Goal: Obtain resource: Download file/media

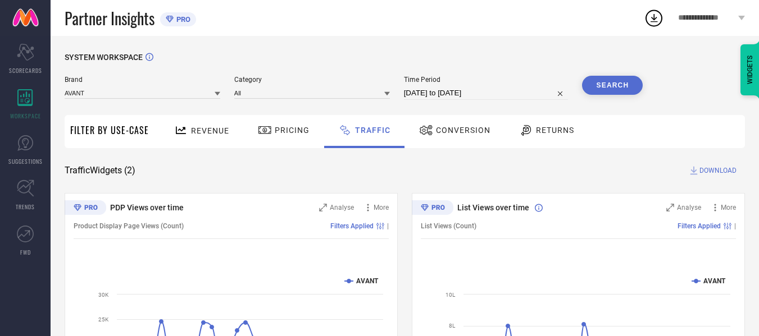
select select "6"
select select "2025"
select select "7"
select select "2025"
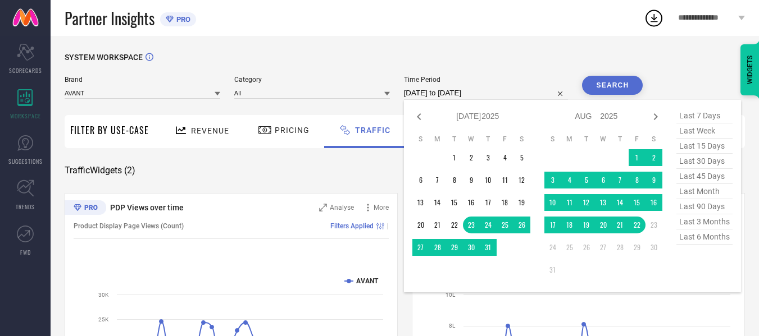
click at [510, 94] on input "[DATE] to [DATE]" at bounding box center [486, 93] width 165 height 13
click at [622, 206] on td "14" at bounding box center [620, 202] width 17 height 17
type input "[DATE] to [DATE]"
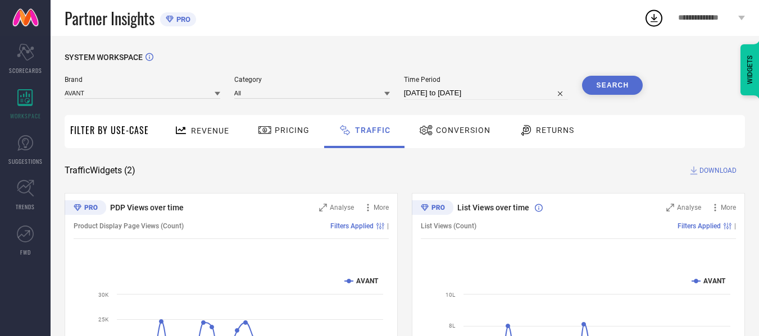
click at [619, 80] on button "Search" at bounding box center [612, 85] width 61 height 19
click at [707, 172] on span "DOWNLOAD" at bounding box center [717, 170] width 37 height 11
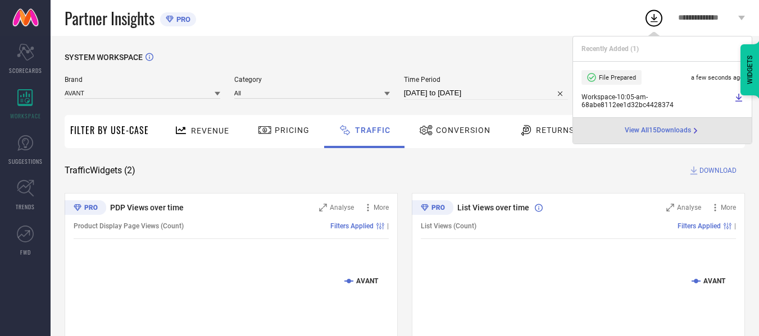
click at [492, 99] on input "[DATE] to [DATE]" at bounding box center [486, 93] width 165 height 13
select select "7"
select select "2025"
select select "8"
select select "2025"
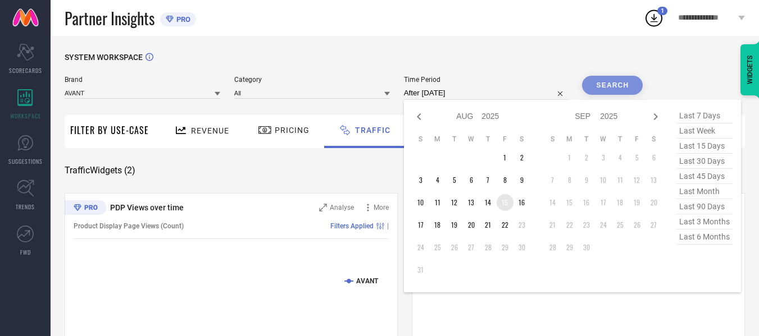
click at [502, 202] on td "15" at bounding box center [505, 202] width 17 height 17
type input "[DATE] to [DATE]"
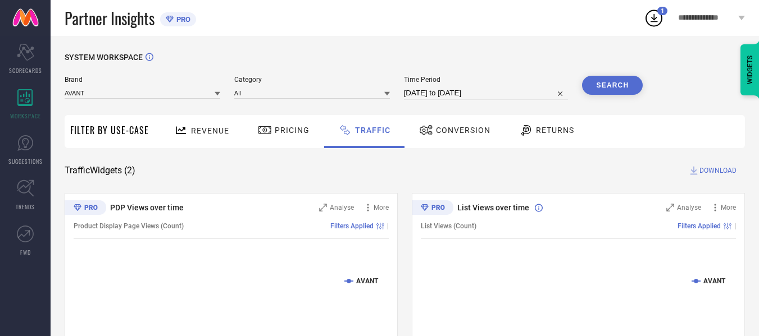
click at [598, 93] on button "Search" at bounding box center [612, 85] width 61 height 19
click at [701, 169] on span "DOWNLOAD" at bounding box center [717, 170] width 37 height 11
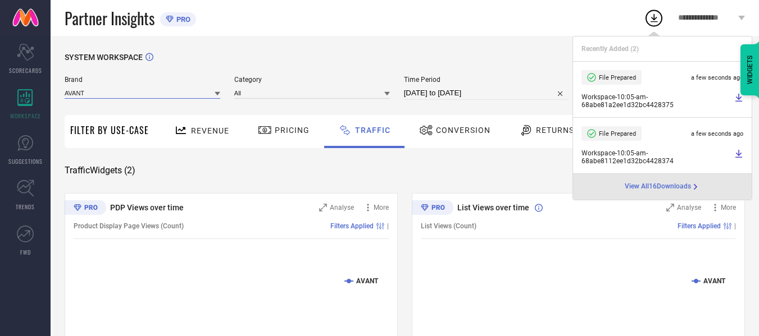
click at [184, 94] on input at bounding box center [143, 93] width 156 height 12
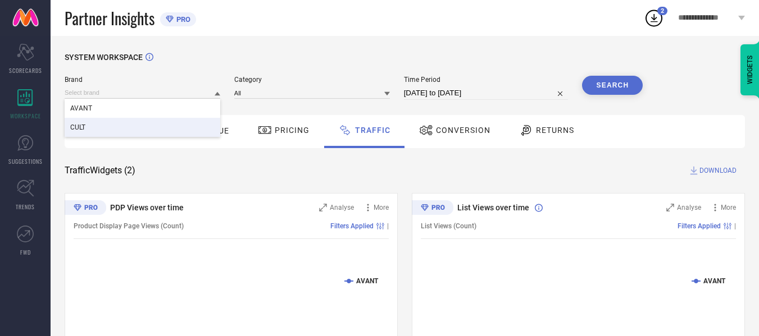
click at [182, 120] on div "CULT" at bounding box center [143, 127] width 156 height 19
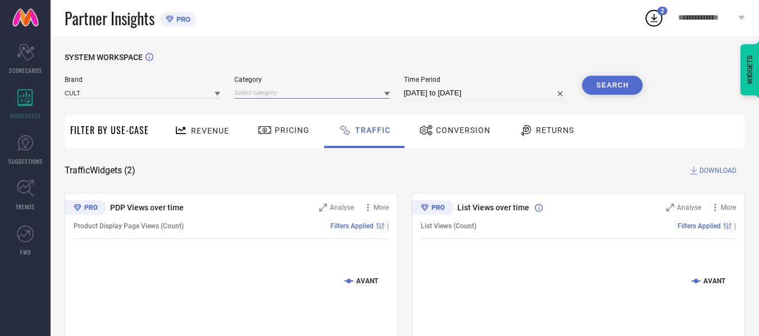
click at [324, 92] on input at bounding box center [312, 93] width 156 height 12
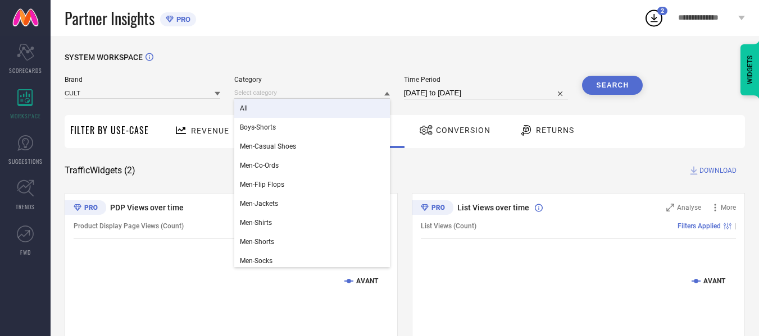
click at [321, 108] on div "All" at bounding box center [312, 108] width 156 height 19
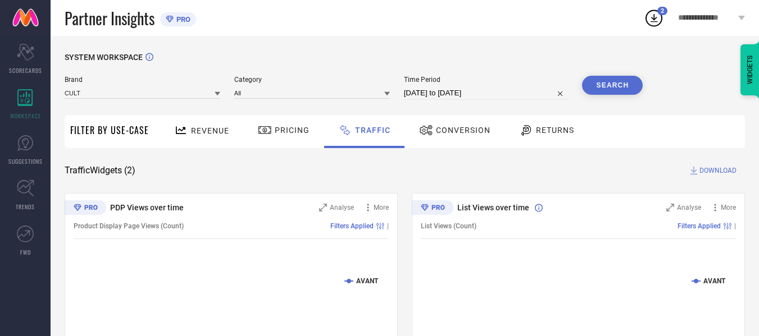
click at [465, 94] on input "[DATE] to [DATE]" at bounding box center [486, 93] width 165 height 13
select select "7"
select select "2025"
select select "8"
select select "2025"
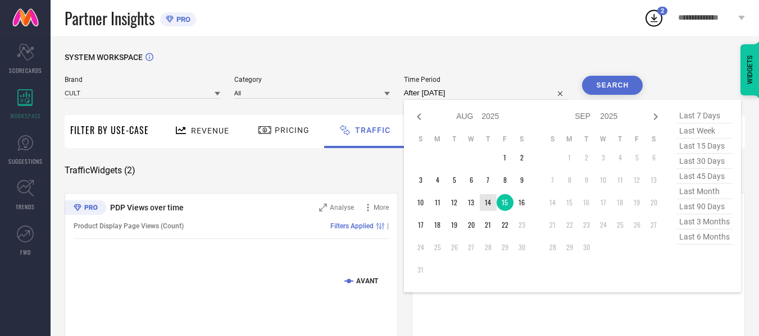
click at [493, 201] on td "14" at bounding box center [488, 202] width 17 height 17
type input "[DATE] to [DATE]"
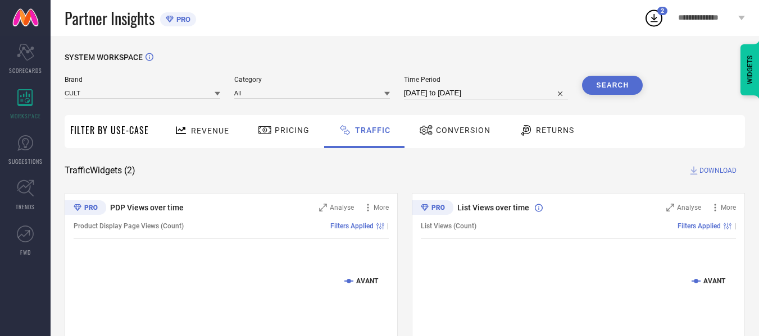
click at [612, 83] on button "Search" at bounding box center [612, 85] width 61 height 19
click at [717, 174] on span "DOWNLOAD" at bounding box center [717, 170] width 37 height 11
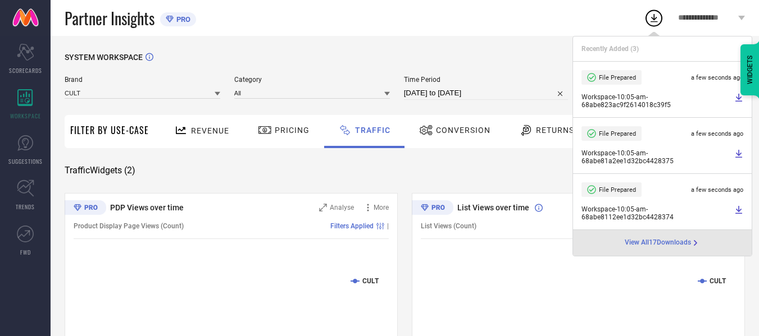
drag, startPoint x: 386, startPoint y: 26, endPoint x: 418, endPoint y: 44, distance: 36.0
click at [386, 26] on div "Partner Insights PRO" at bounding box center [354, 18] width 579 height 36
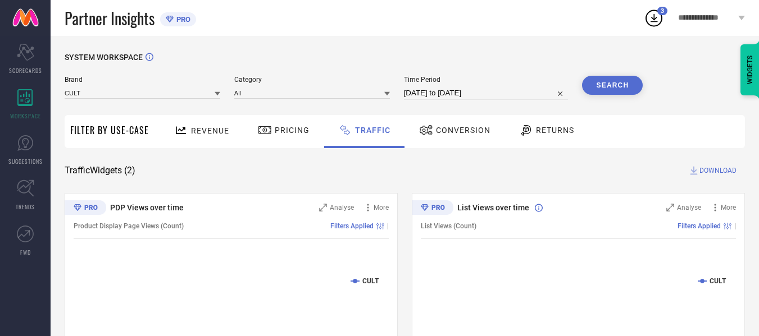
select select "7"
select select "2025"
select select "8"
select select "2025"
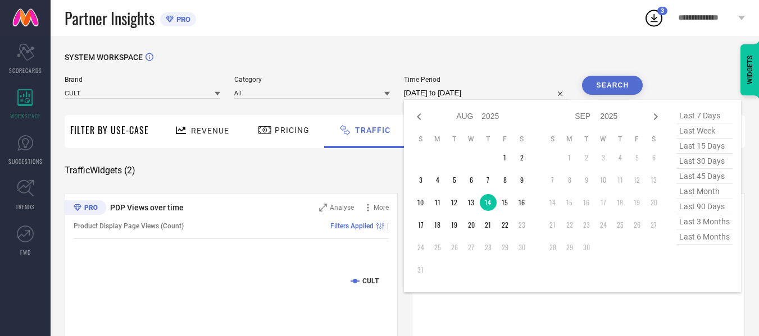
click at [503, 93] on input "[DATE] to [DATE]" at bounding box center [486, 93] width 165 height 13
click at [502, 204] on td "15" at bounding box center [505, 202] width 17 height 17
type input "[DATE] to [DATE]"
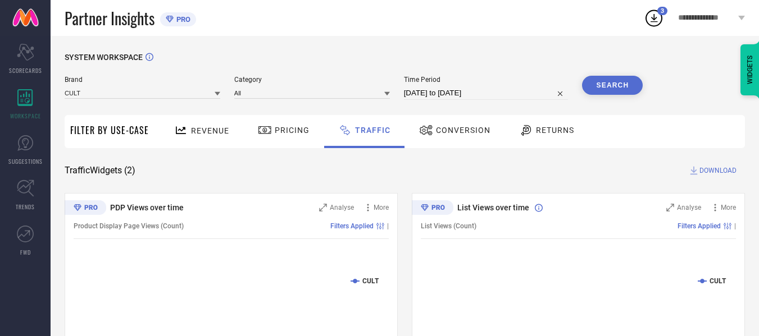
click at [605, 78] on button "Search" at bounding box center [612, 85] width 61 height 19
click at [703, 167] on span "DOWNLOAD" at bounding box center [717, 170] width 37 height 11
